Goal: Check status: Check status

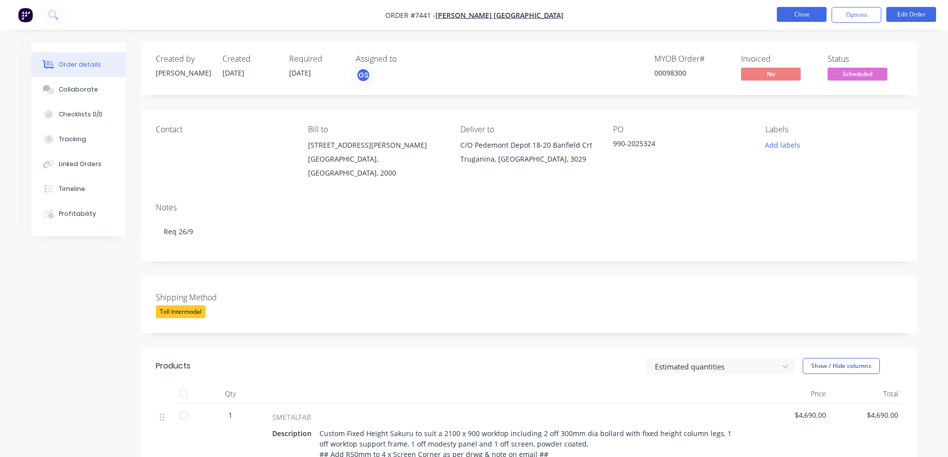
click at [798, 13] on button "Close" at bounding box center [802, 14] width 50 height 15
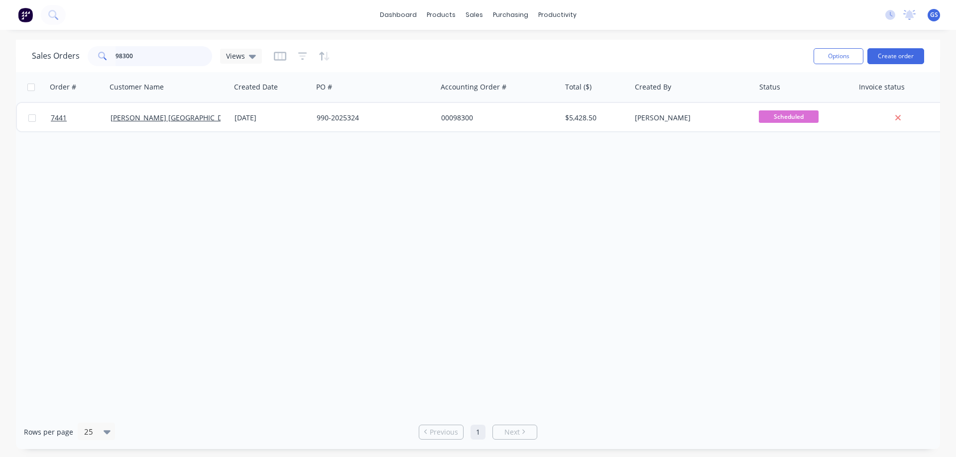
click at [145, 57] on input "98300" at bounding box center [163, 56] width 97 height 20
drag, startPoint x: 129, startPoint y: 60, endPoint x: 83, endPoint y: 61, distance: 46.3
click at [83, 61] on div "Sales Orders 98300 Views" at bounding box center [147, 56] width 230 height 20
type input "98816"
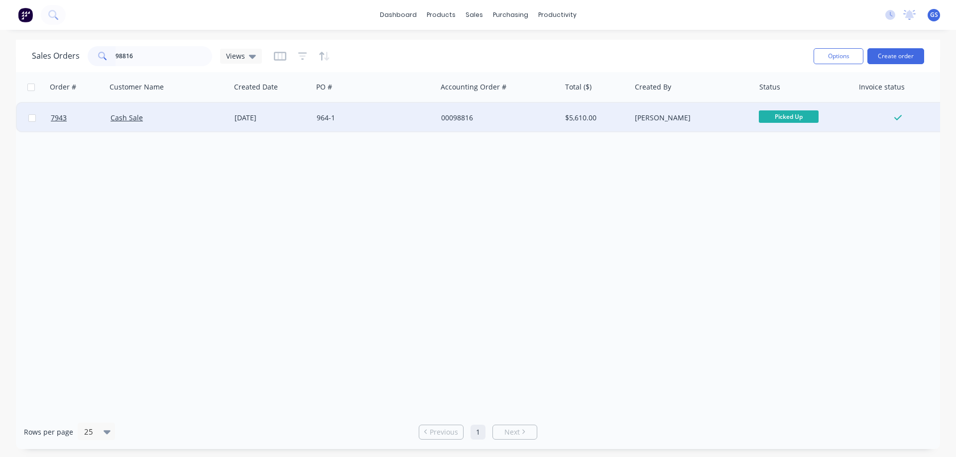
click at [161, 126] on div "Cash Sale" at bounding box center [169, 118] width 124 height 30
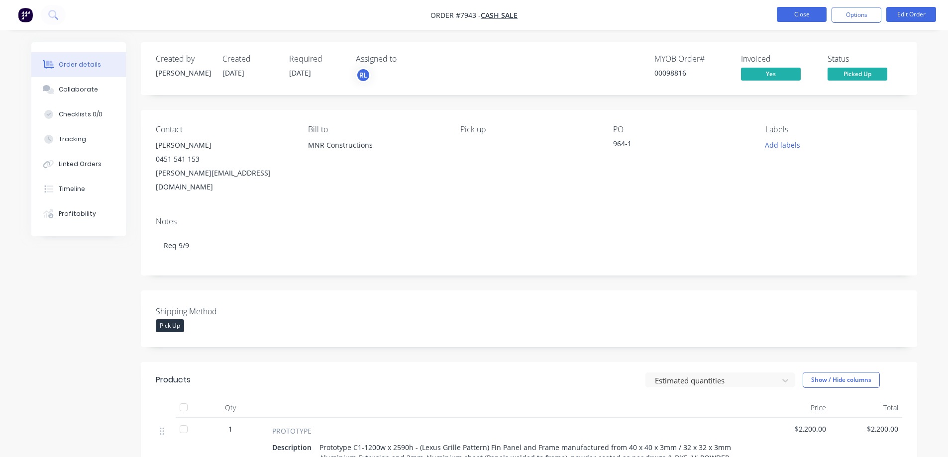
click at [801, 6] on nav "Order #7943 - Cash Sale Close Options Edit Order" at bounding box center [474, 15] width 948 height 30
click at [784, 17] on button "Close" at bounding box center [802, 14] width 50 height 15
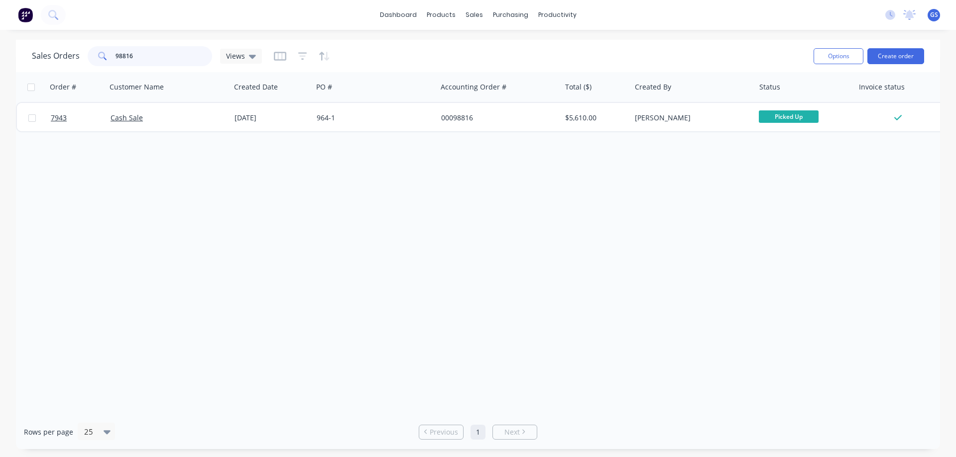
drag, startPoint x: 133, startPoint y: 57, endPoint x: 99, endPoint y: 57, distance: 34.3
click at [99, 57] on div "98816" at bounding box center [150, 56] width 124 height 20
type input "98865"
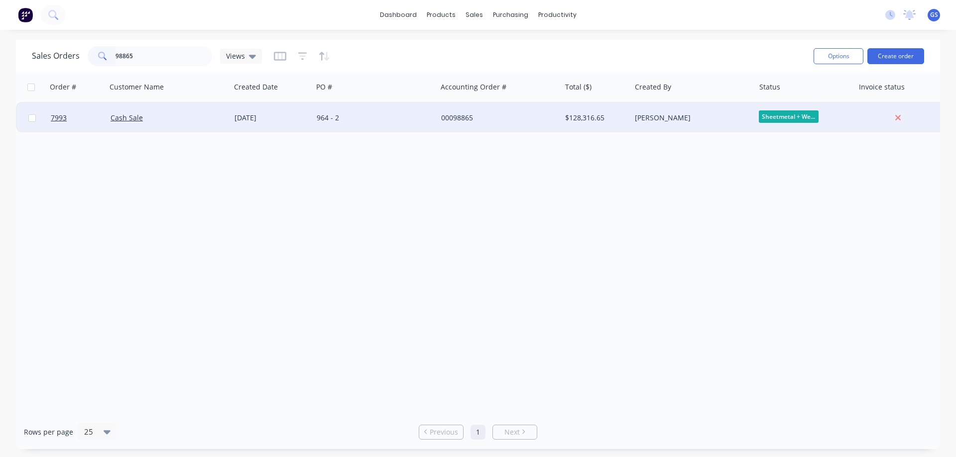
click at [218, 129] on div "Cash Sale" at bounding box center [169, 118] width 124 height 30
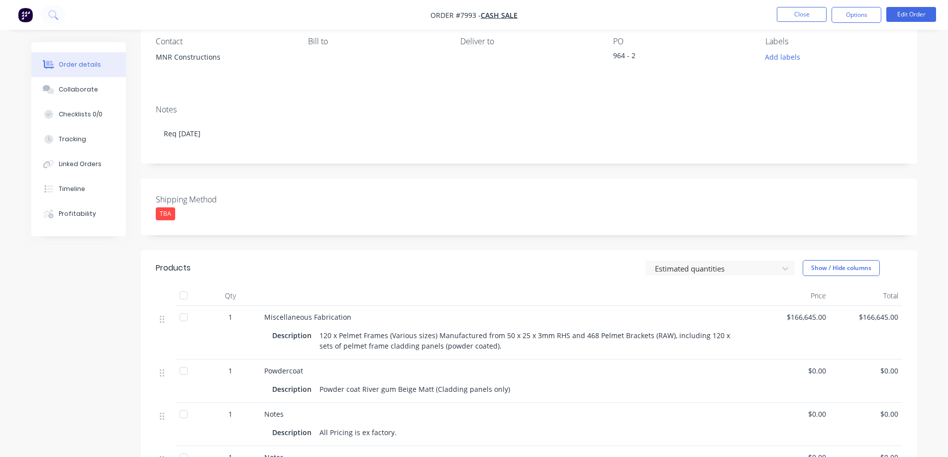
scroll to position [149, 0]
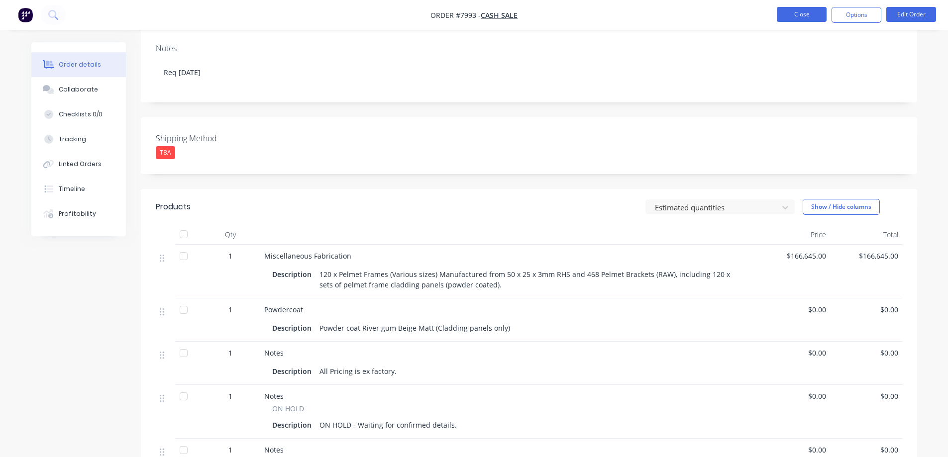
click at [798, 12] on button "Close" at bounding box center [802, 14] width 50 height 15
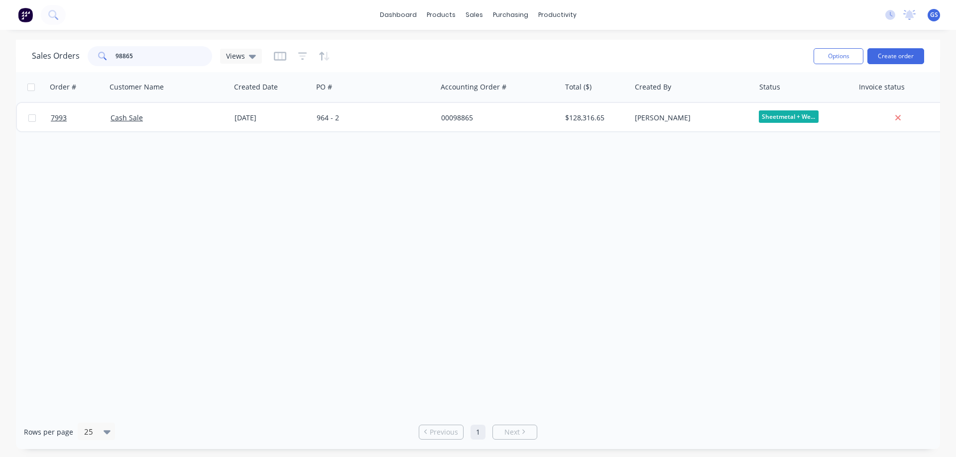
click at [95, 63] on div "98865" at bounding box center [150, 56] width 124 height 20
type input "98763"
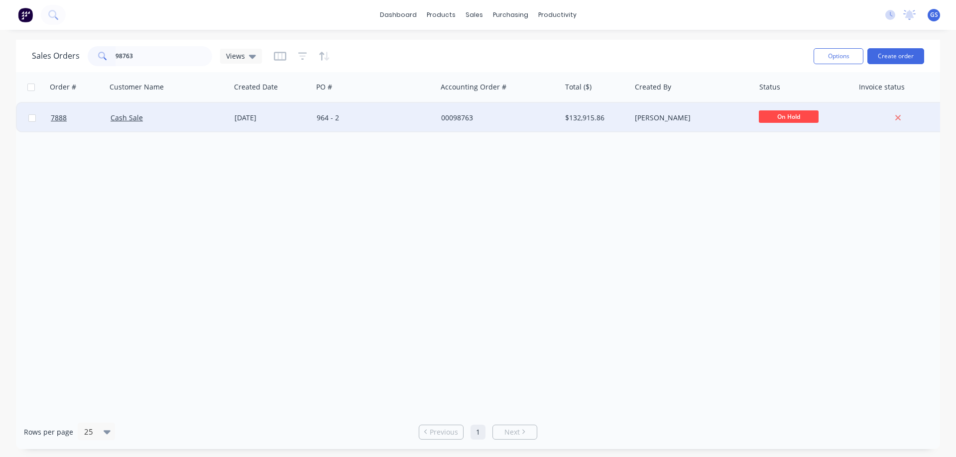
click at [151, 126] on div "Cash Sale" at bounding box center [169, 118] width 124 height 30
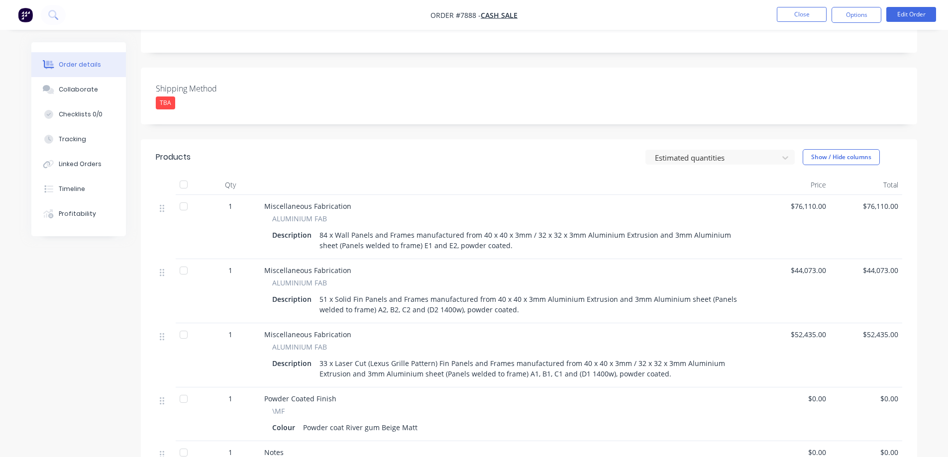
scroll to position [249, 0]
